Goal: Information Seeking & Learning: Find specific fact

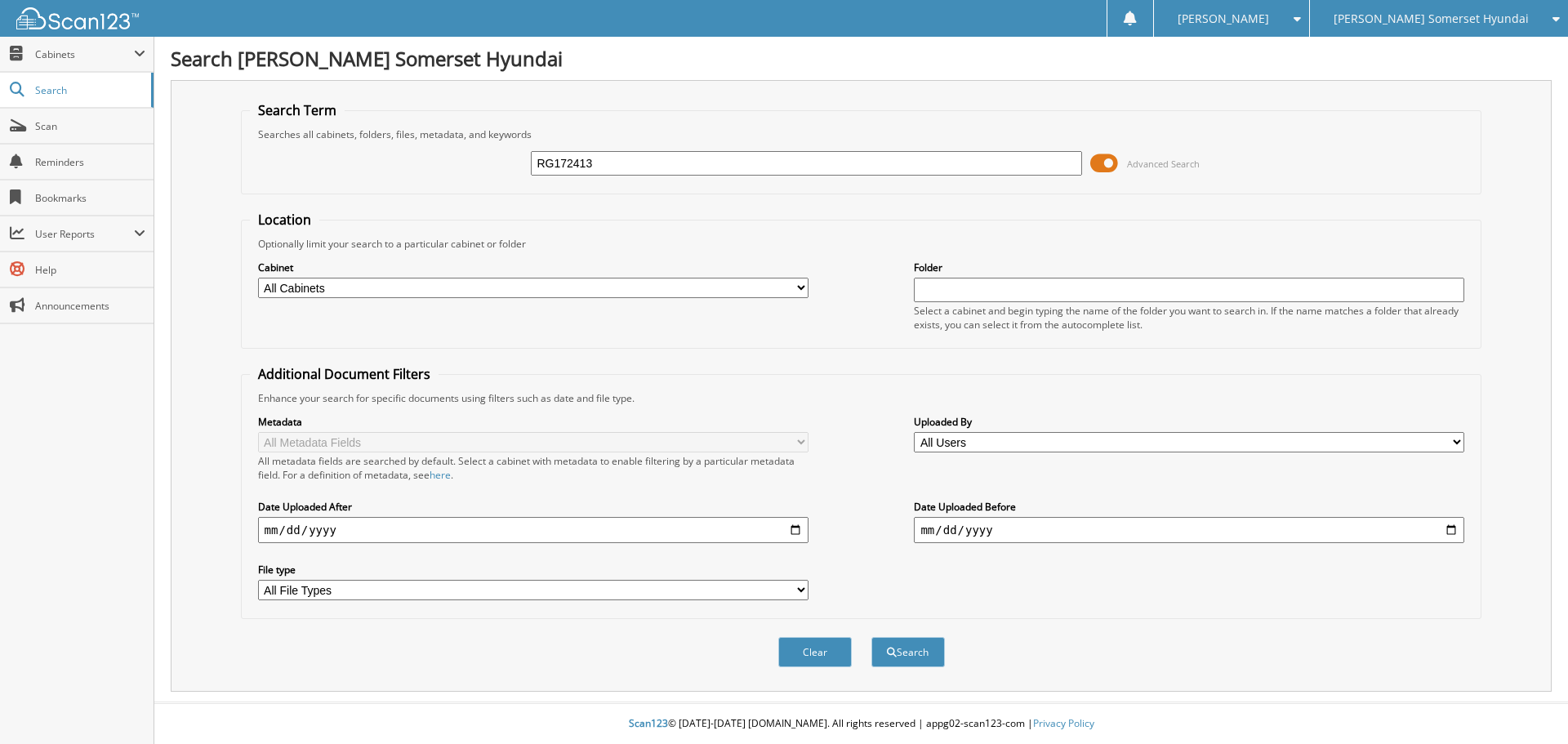
type input "RG172413"
click at [871, 637] on button "Search" at bounding box center [908, 651] width 74 height 30
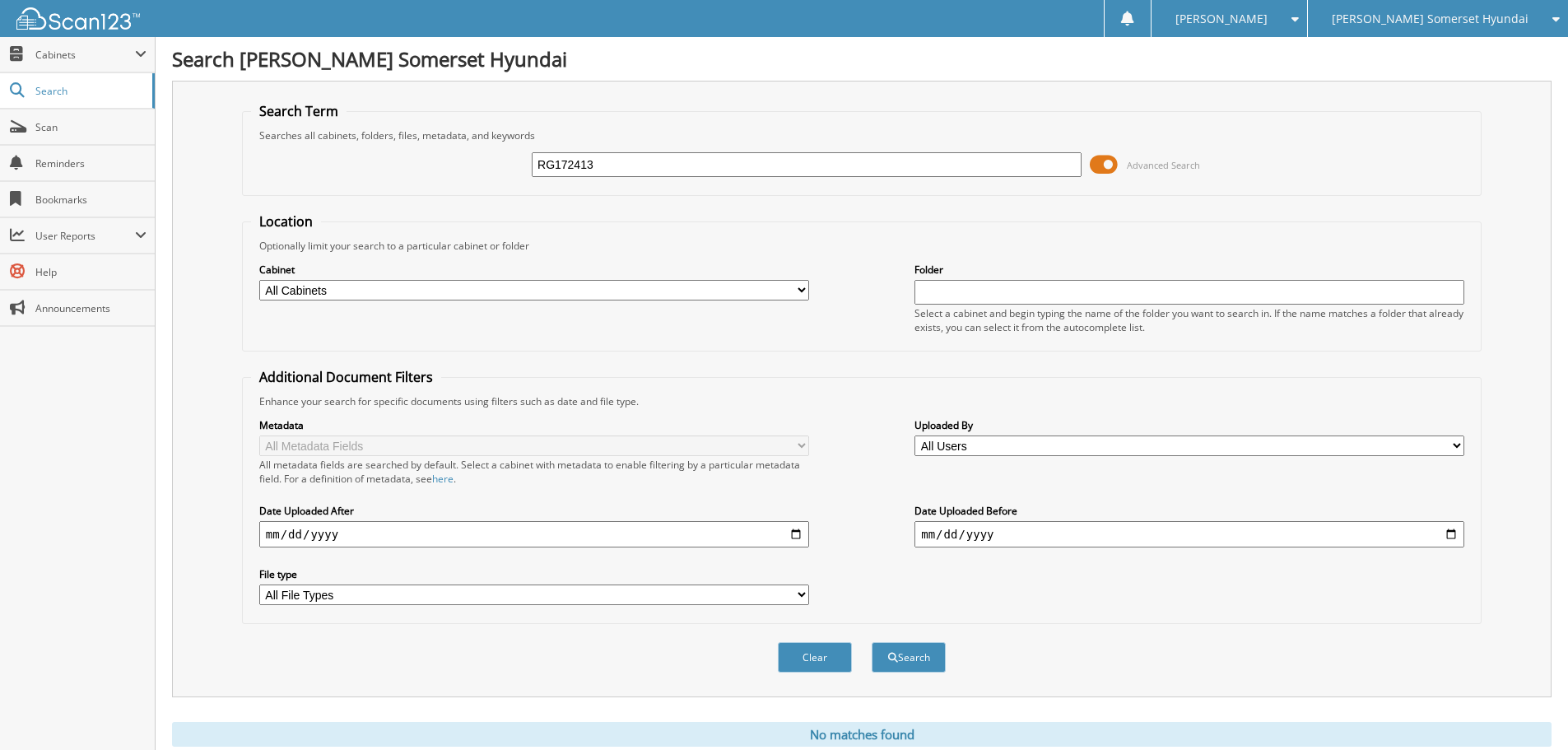
click at [1455, 17] on span "[PERSON_NAME] Somerset Hyundai" at bounding box center [1430, 19] width 197 height 10
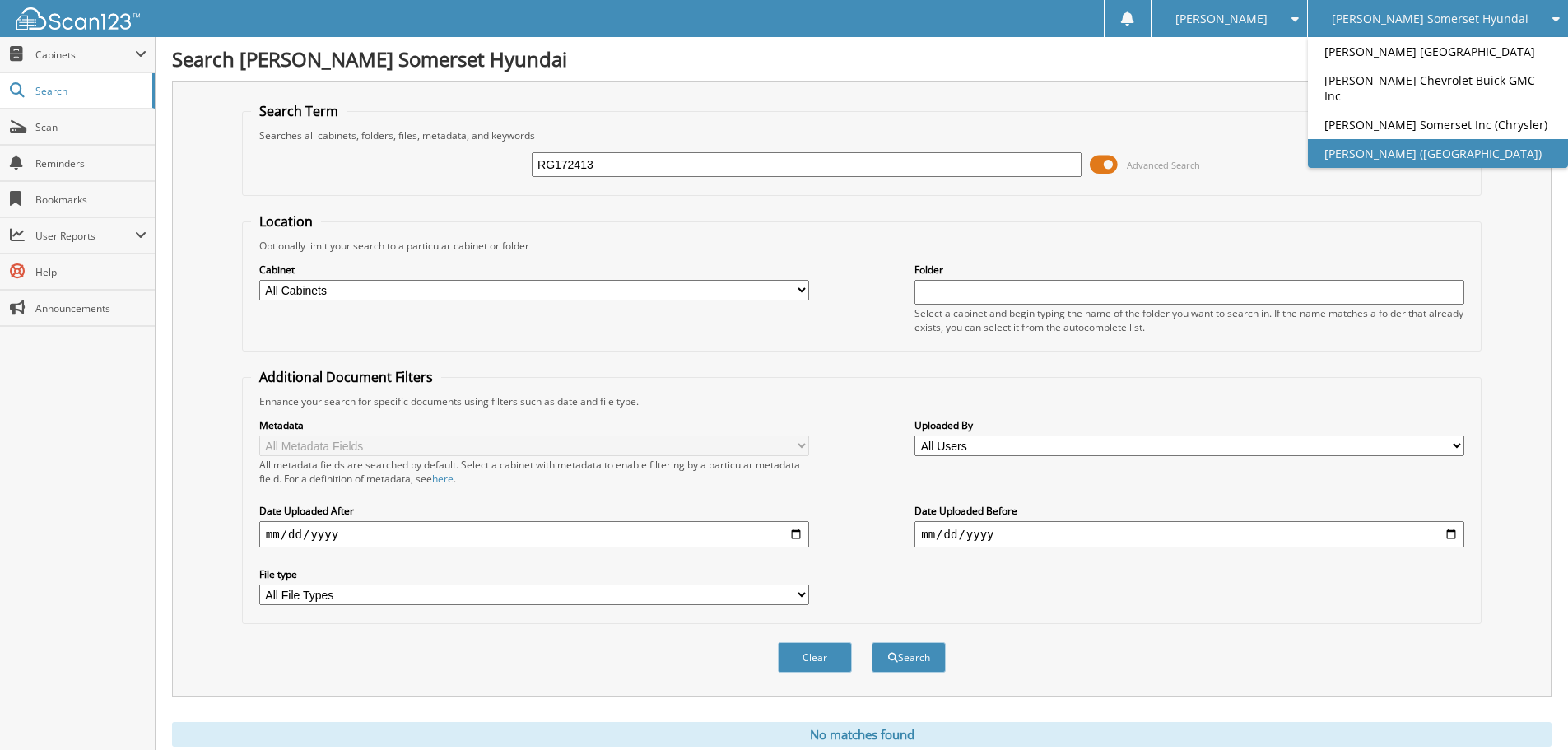
click at [1471, 149] on link "[PERSON_NAME] ([GEOGRAPHIC_DATA])" at bounding box center [1437, 153] width 260 height 29
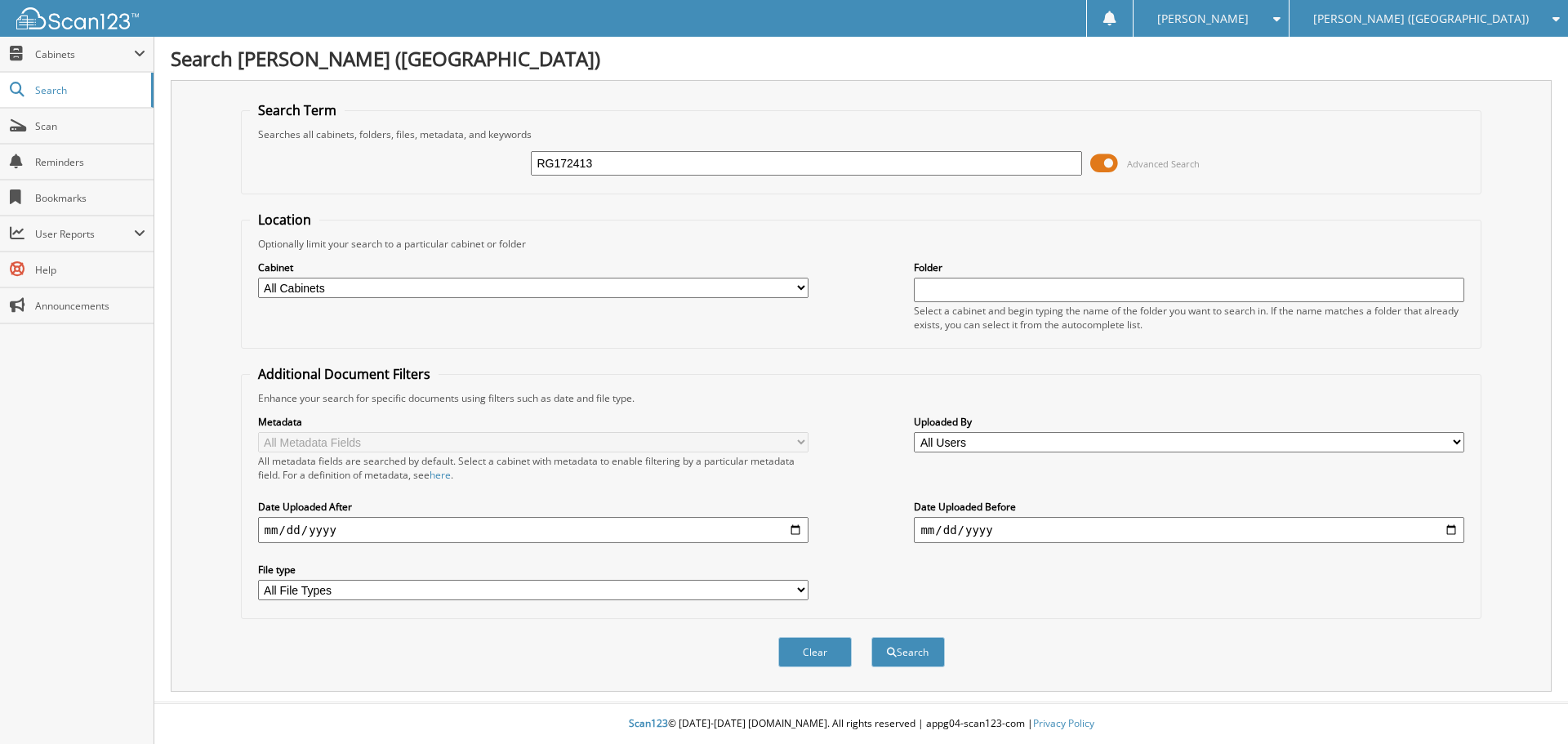
type input "RG172413"
click at [871, 637] on button "Search" at bounding box center [908, 651] width 74 height 30
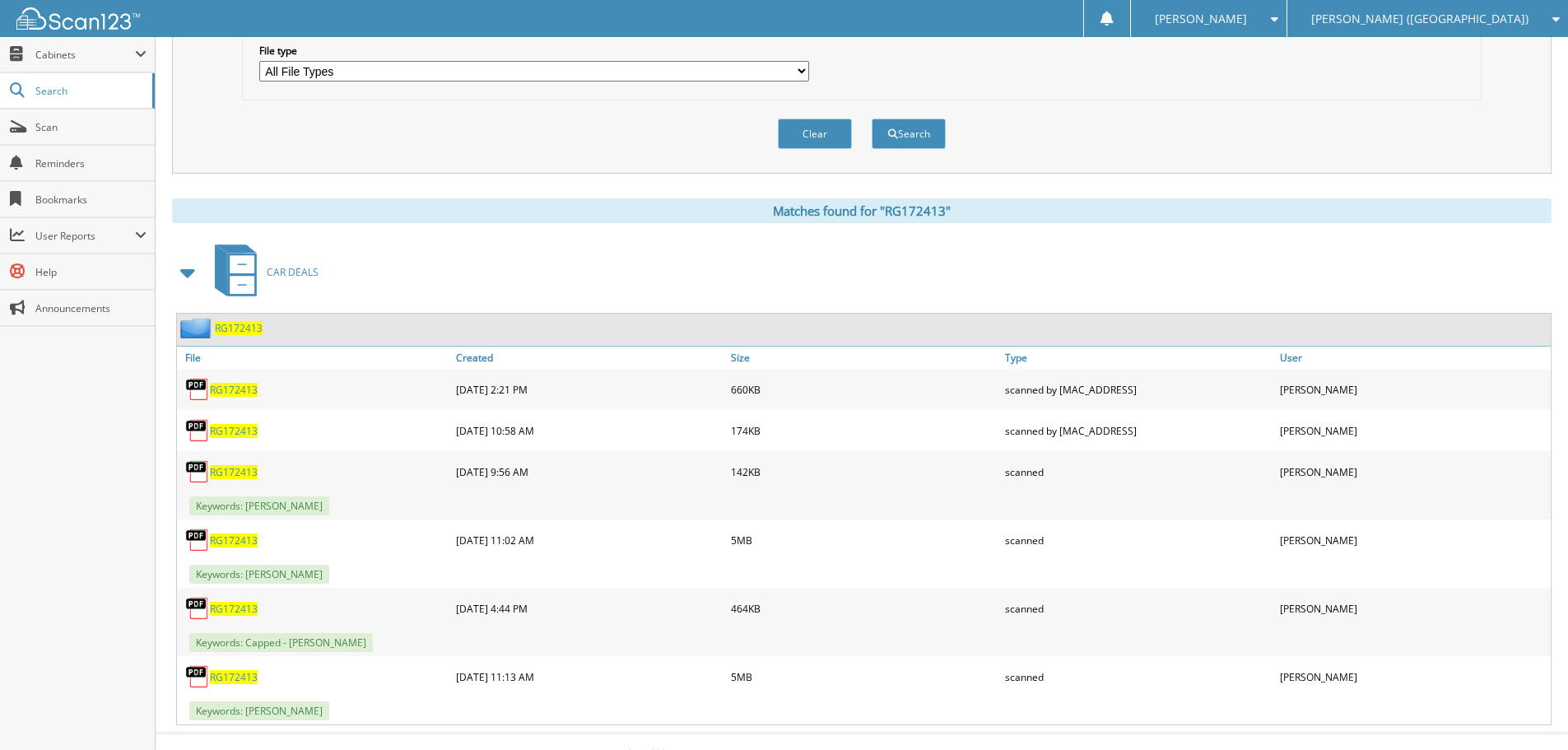
scroll to position [549, 0]
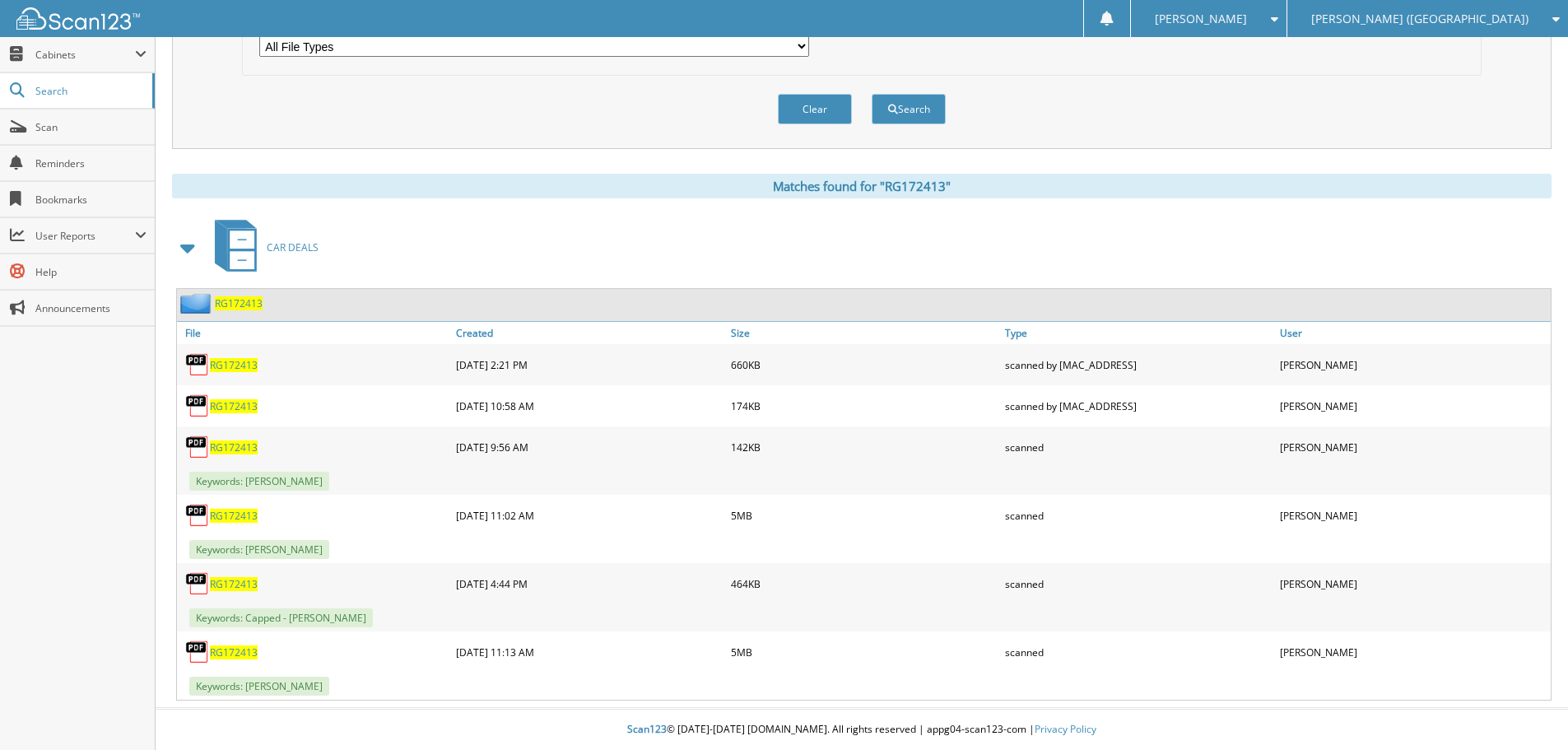
click at [218, 651] on span "RG172413" at bounding box center [234, 652] width 48 height 14
